Goal: Find specific page/section: Find specific page/section

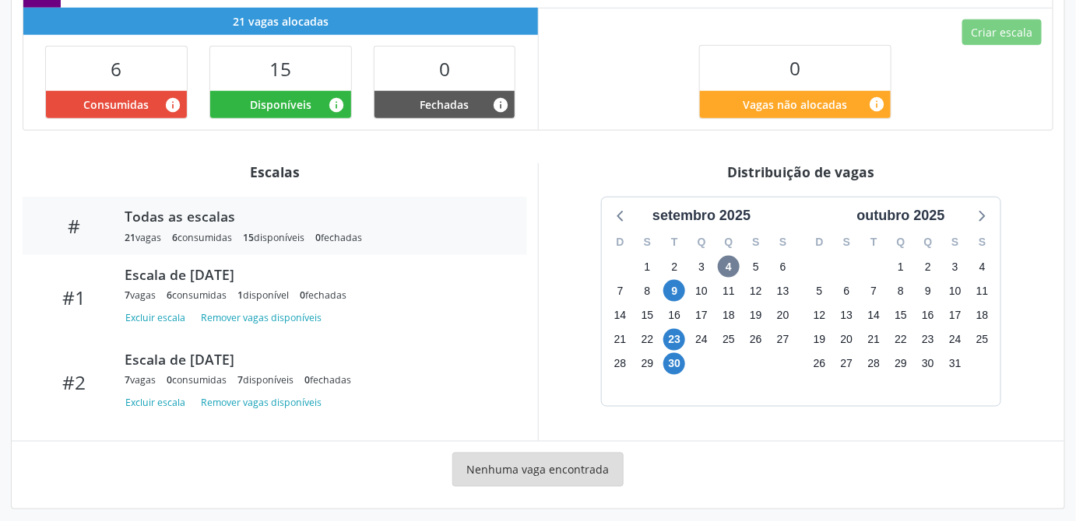
scroll to position [77, 0]
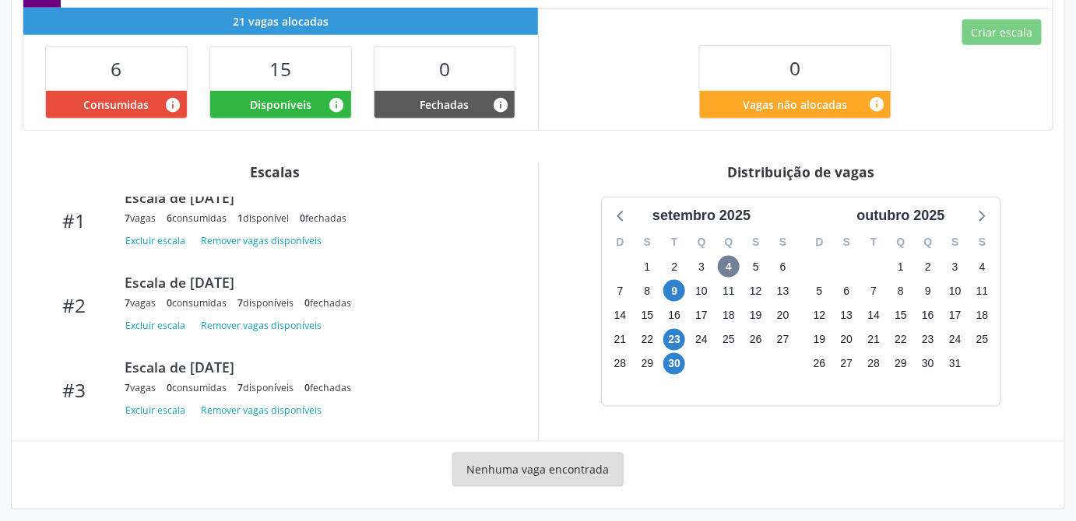
click at [863, 465] on div "Nenhuma vaga encontrada" at bounding box center [538, 475] width 1030 height 45
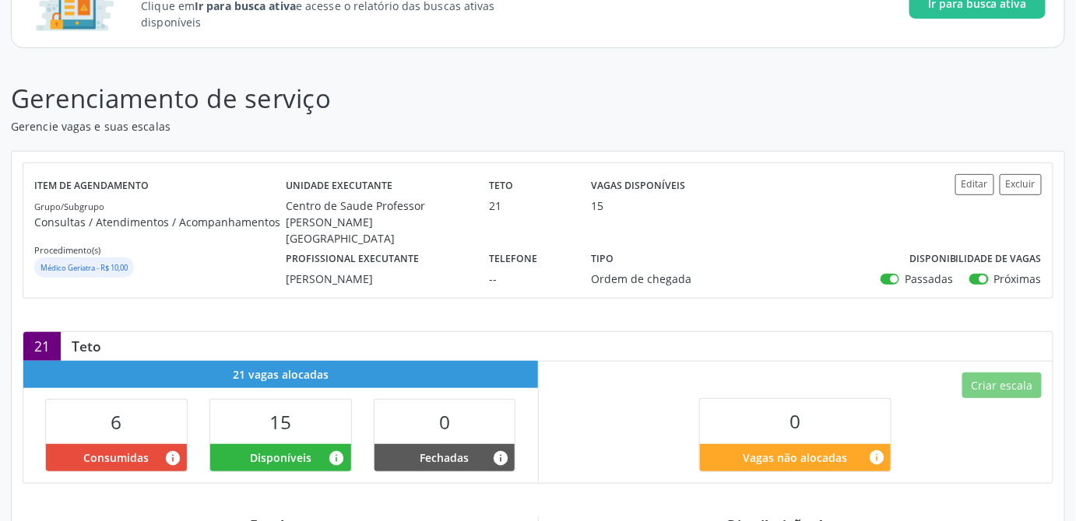
scroll to position [100, 0]
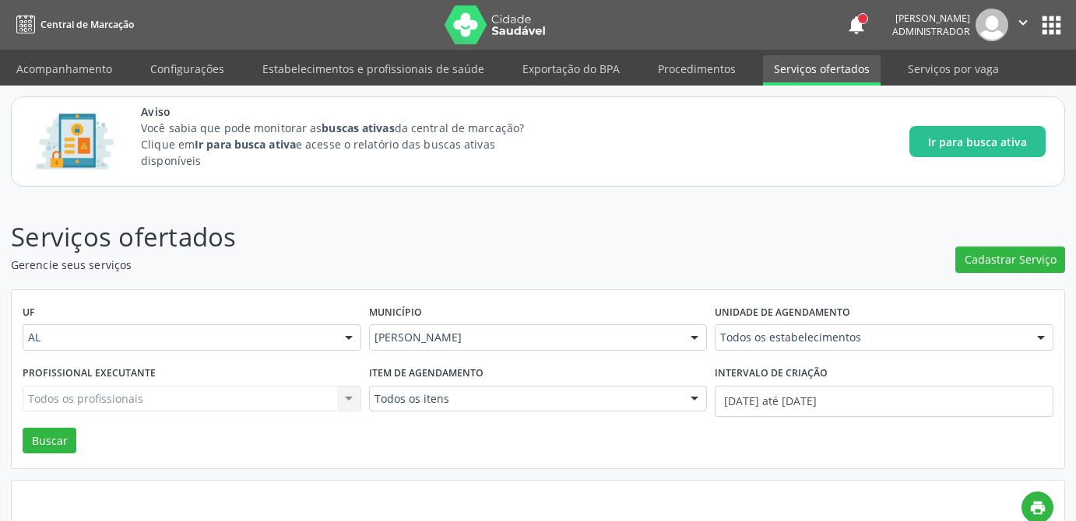
scroll to position [283, 0]
